Goal: Information Seeking & Learning: Learn about a topic

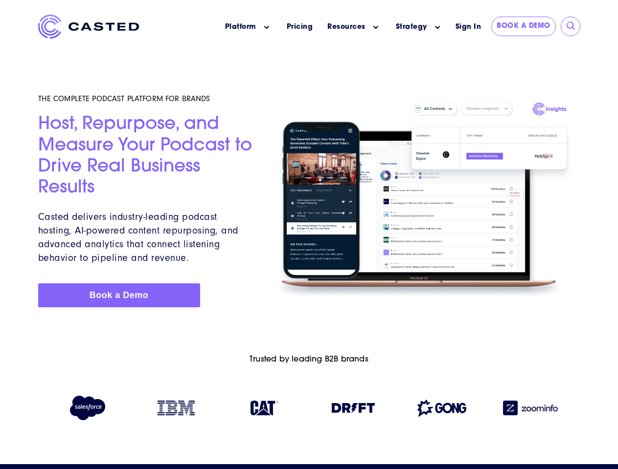
click at [267, 27] on icon "Main menu" at bounding box center [266, 27] width 5 height 5
click at [376, 27] on icon "Main menu" at bounding box center [375, 27] width 5 height 5
click at [411, 27] on link "Strategy" at bounding box center [411, 27] width 31 height 10
click at [437, 27] on icon "Main menu" at bounding box center [437, 27] width 5 height 5
click at [571, 26] on input "submit" at bounding box center [571, 27] width 10 height 10
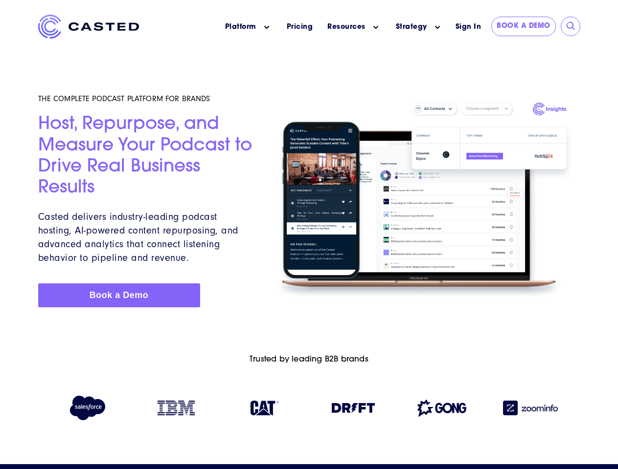
click at [353, 410] on img at bounding box center [353, 408] width 43 height 10
click at [442, 410] on img at bounding box center [441, 408] width 49 height 17
click at [530, 410] on img at bounding box center [530, 408] width 55 height 15
